Goal: Check status: Check status

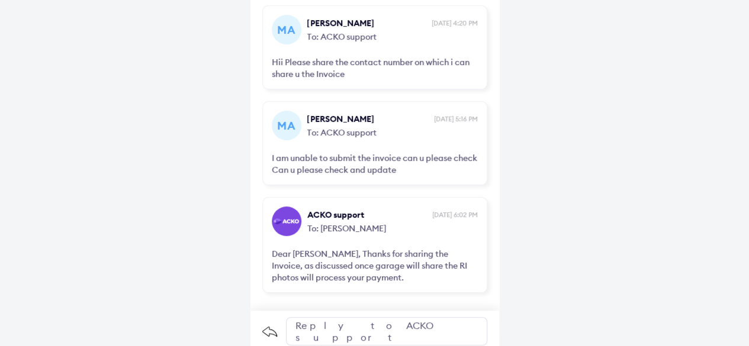
scroll to position [149, 0]
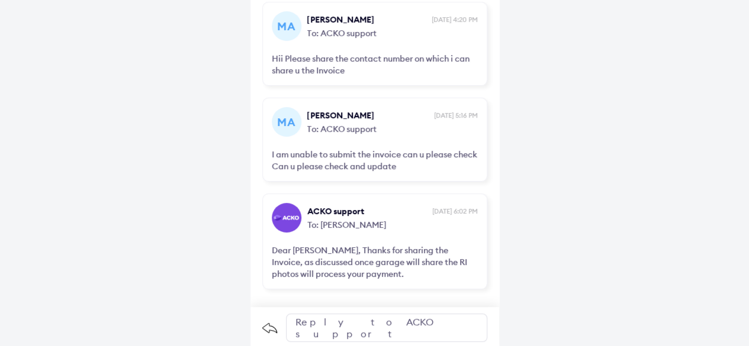
click at [356, 318] on div "Reply to ACKO support" at bounding box center [386, 328] width 201 height 28
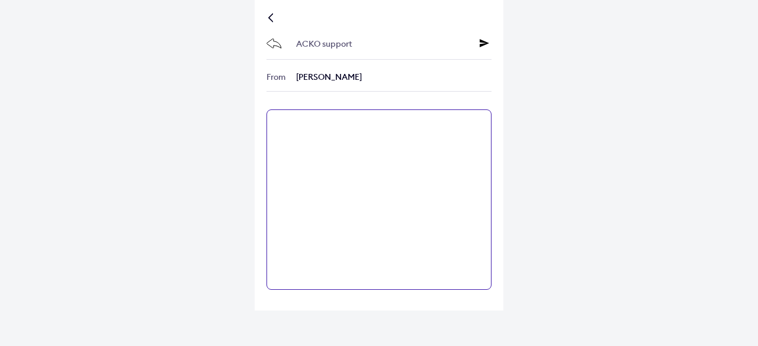
click at [302, 127] on textarea at bounding box center [378, 200] width 225 height 181
type textarea "**********"
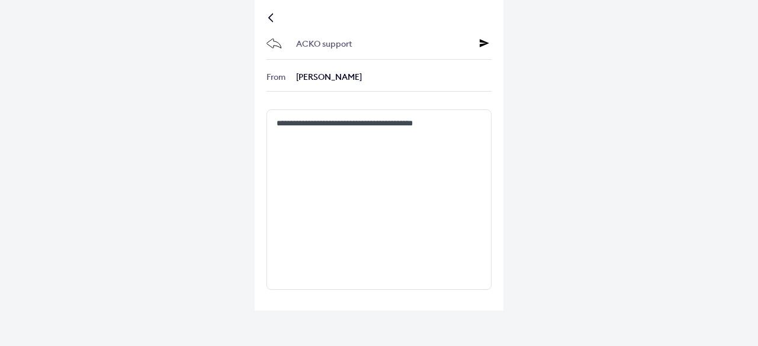
click at [478, 46] on div "ACKO support" at bounding box center [378, 45] width 225 height 30
click at [276, 20] on div at bounding box center [272, 18] width 7 height 6
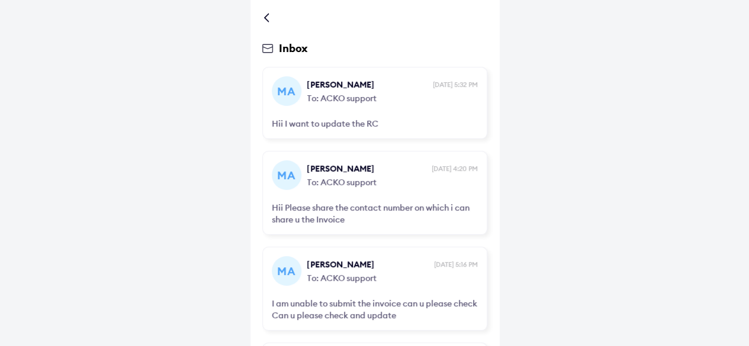
click at [266, 21] on div at bounding box center [268, 18] width 7 height 6
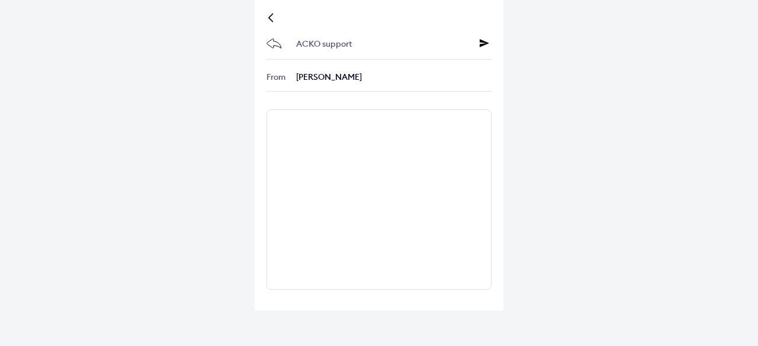
click at [274, 18] on div at bounding box center [272, 18] width 7 height 6
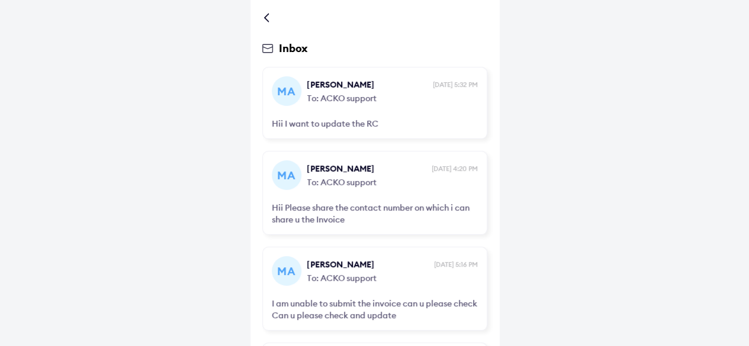
click at [274, 18] on div at bounding box center [374, 18] width 225 height 12
click at [265, 17] on div at bounding box center [268, 18] width 7 height 6
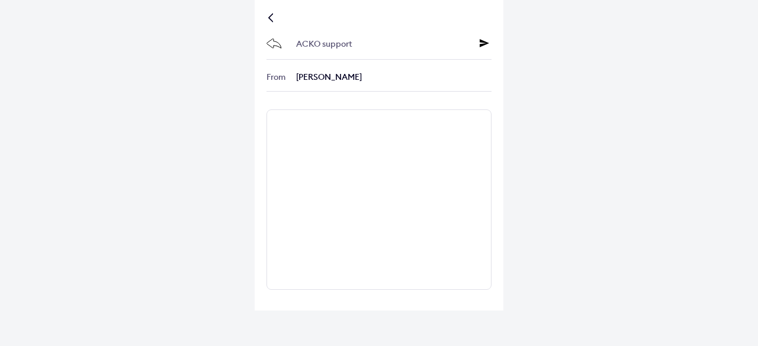
click at [265, 17] on div "ACKO support From Manisha Gaikwad" at bounding box center [379, 155] width 249 height 311
click at [269, 15] on div at bounding box center [272, 18] width 7 height 6
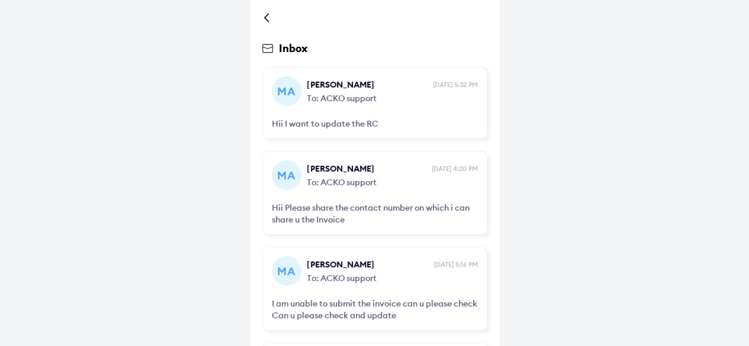
click at [269, 16] on div at bounding box center [268, 18] width 7 height 6
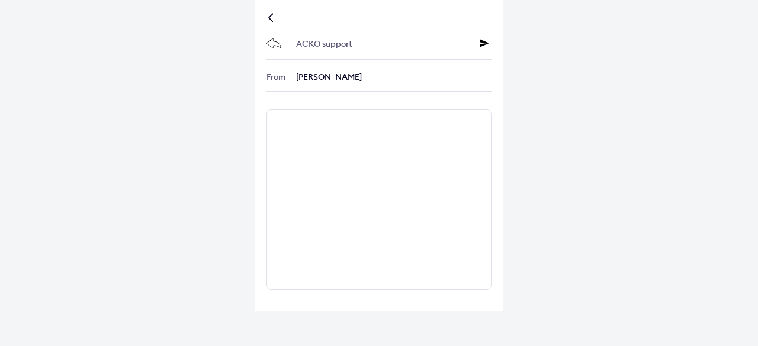
click at [269, 16] on div at bounding box center [272, 18] width 7 height 6
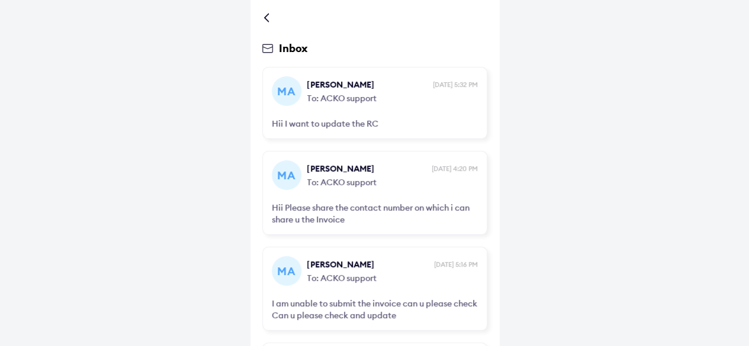
click at [269, 16] on div at bounding box center [268, 18] width 7 height 6
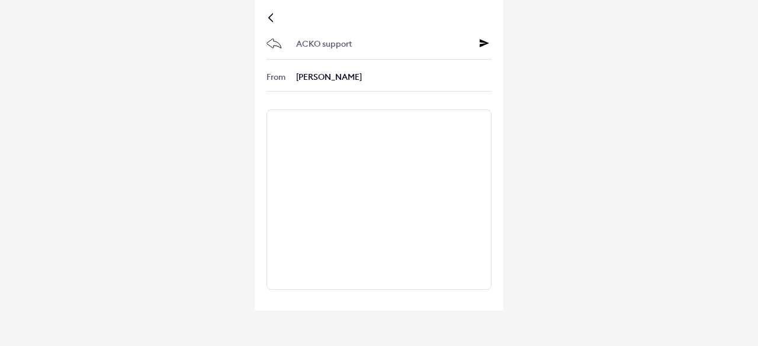
click at [269, 16] on div at bounding box center [272, 18] width 7 height 6
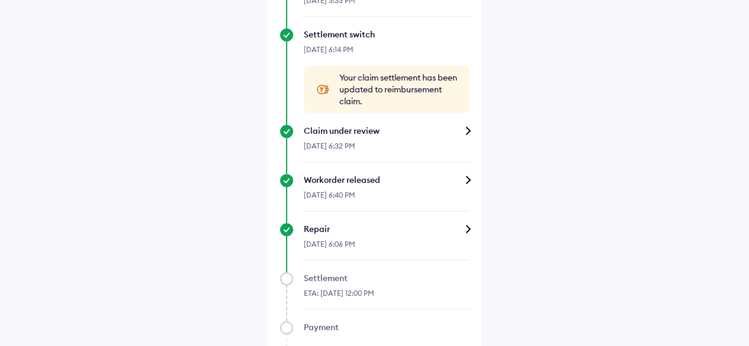
scroll to position [533, 0]
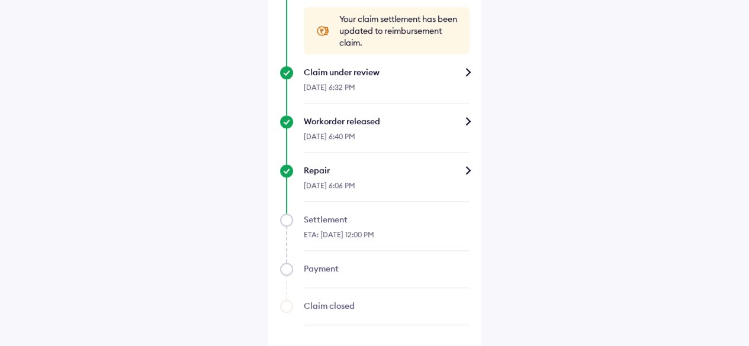
click at [468, 166] on div "Repair" at bounding box center [387, 171] width 166 height 12
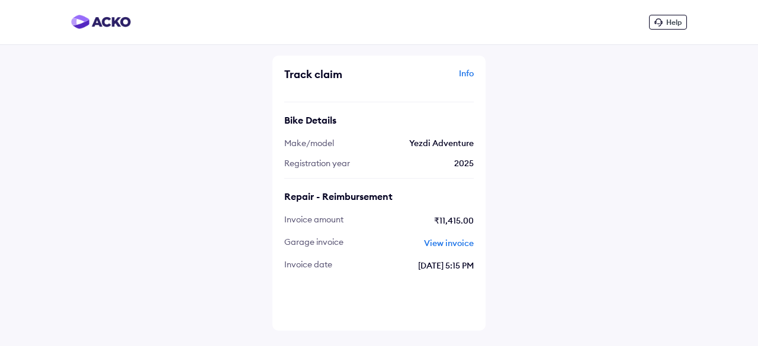
click at [451, 242] on span "View invoice" at bounding box center [449, 243] width 50 height 11
click at [433, 243] on span "View invoice" at bounding box center [449, 243] width 50 height 11
click at [104, 19] on img at bounding box center [101, 22] width 60 height 14
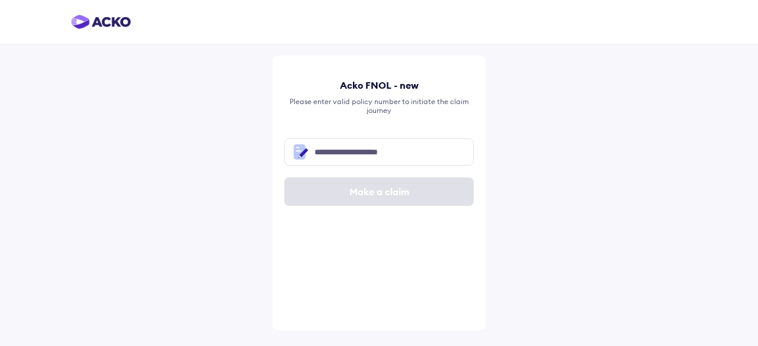
click at [98, 18] on img at bounding box center [101, 22] width 60 height 14
